Goal: Information Seeking & Learning: Learn about a topic

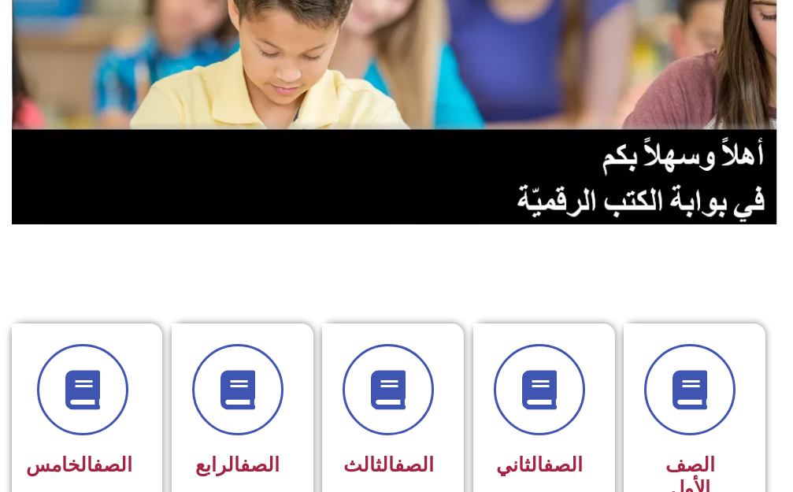
scroll to position [158, 0]
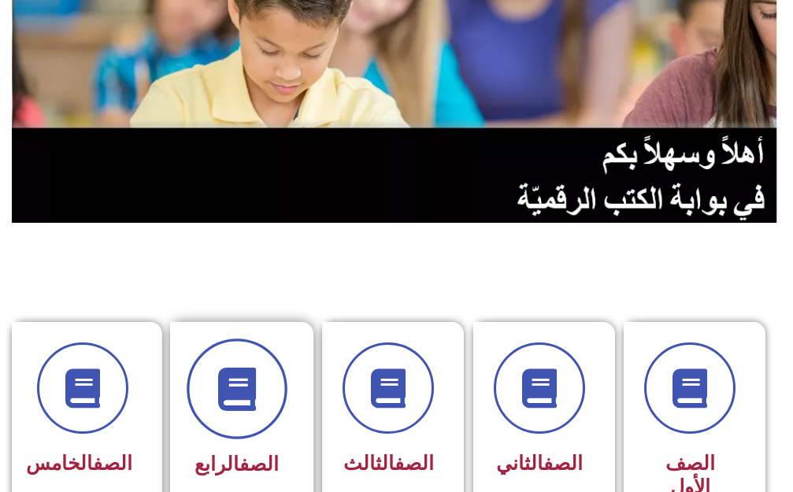
click at [246, 408] on icon at bounding box center [236, 388] width 43 height 43
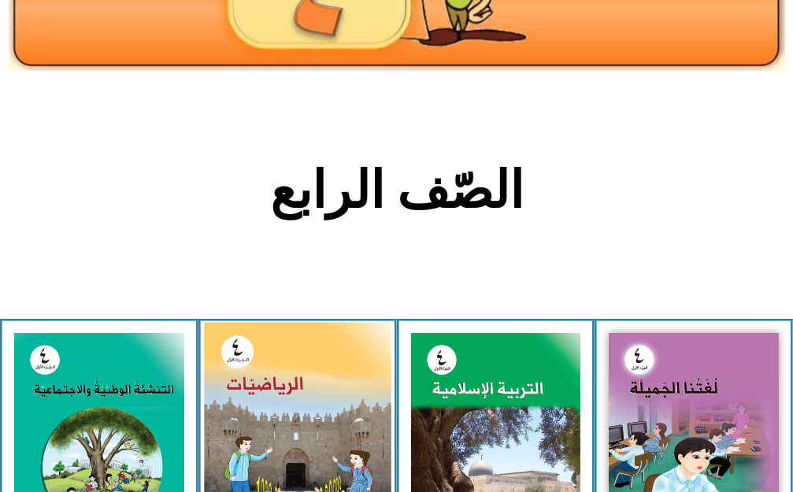
scroll to position [236, 0]
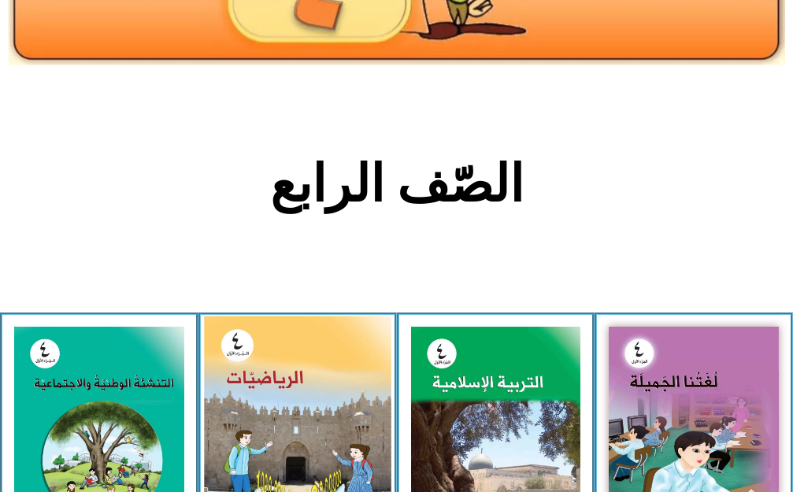
click at [263, 389] on img at bounding box center [297, 433] width 187 height 235
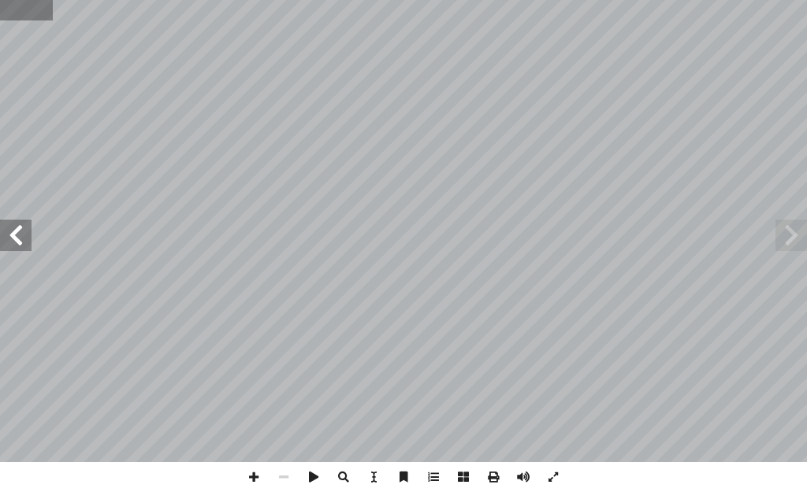
click at [39, 17] on input "text" at bounding box center [26, 10] width 53 height 20
type input "**"
click at [784, 241] on span at bounding box center [791, 236] width 32 height 32
click at [254, 475] on span at bounding box center [254, 477] width 30 height 30
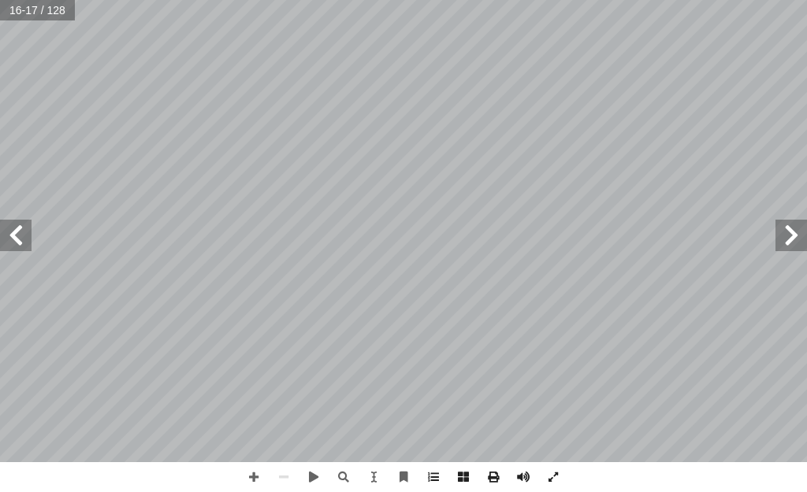
click at [8, 242] on span at bounding box center [16, 236] width 32 height 32
click at [8, 236] on span at bounding box center [16, 236] width 32 height 32
click at [247, 474] on span at bounding box center [254, 477] width 30 height 30
click at [251, 473] on span at bounding box center [254, 477] width 30 height 30
click at [17, 245] on span at bounding box center [16, 236] width 32 height 32
